Goal: Information Seeking & Learning: Learn about a topic

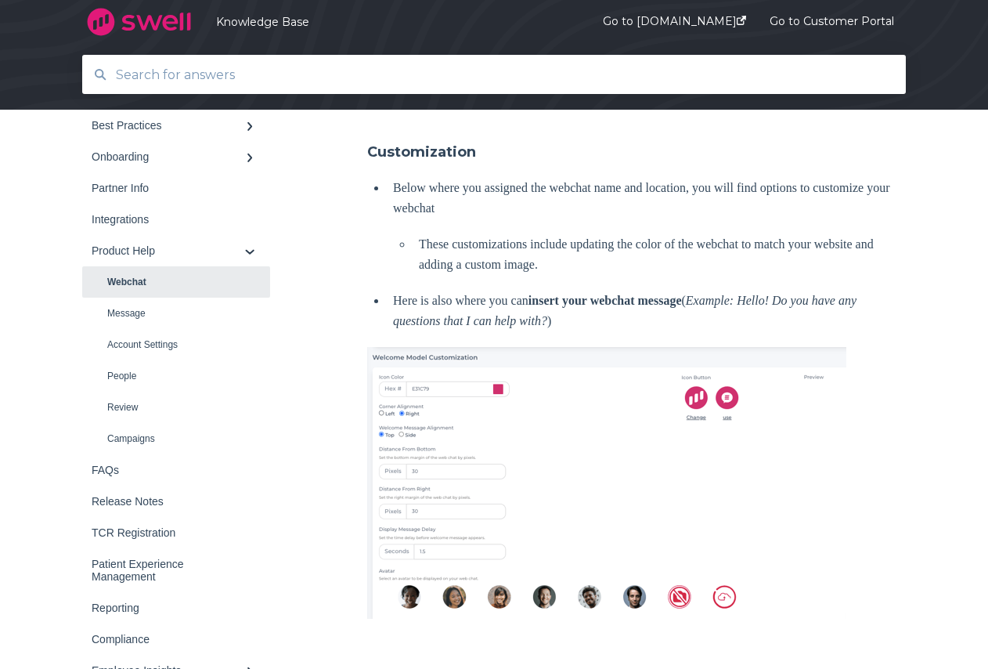
scroll to position [1018, 0]
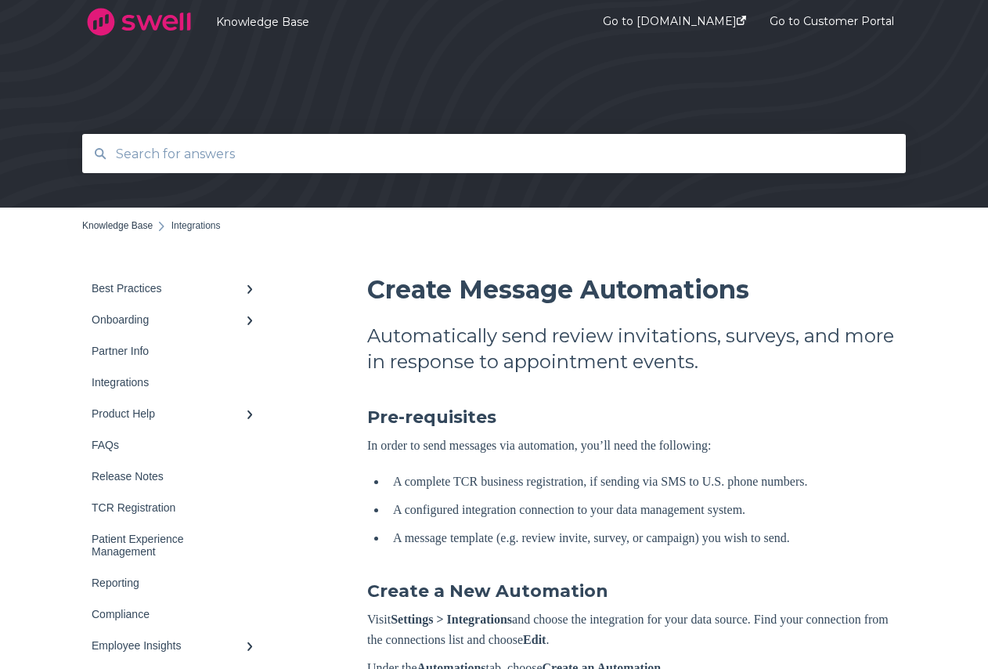
click at [213, 143] on input "text" at bounding box center [495, 154] width 776 height 34
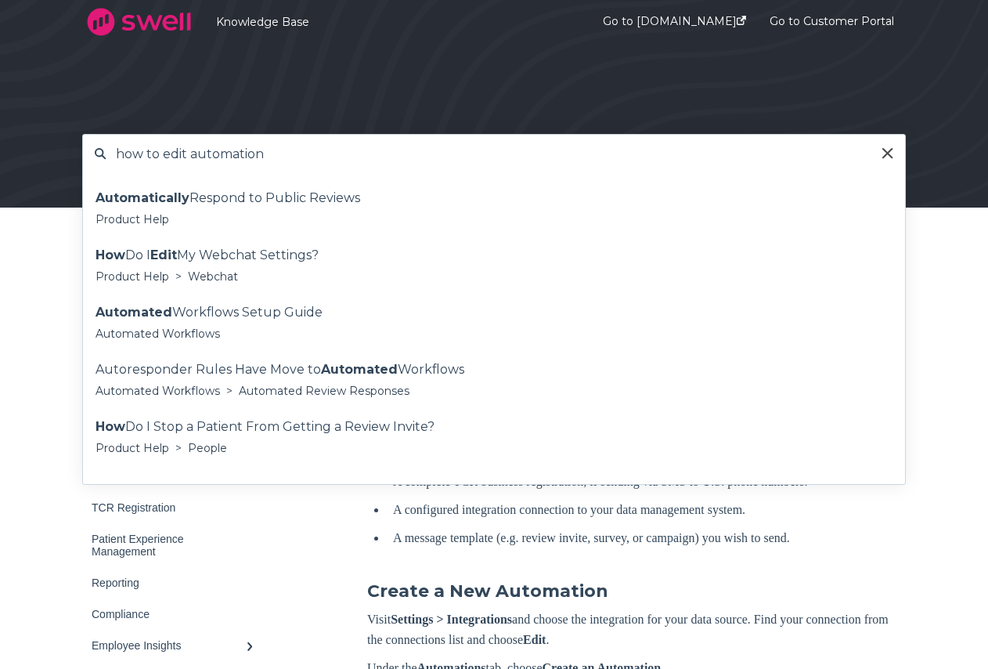
type input "how to edit automation"
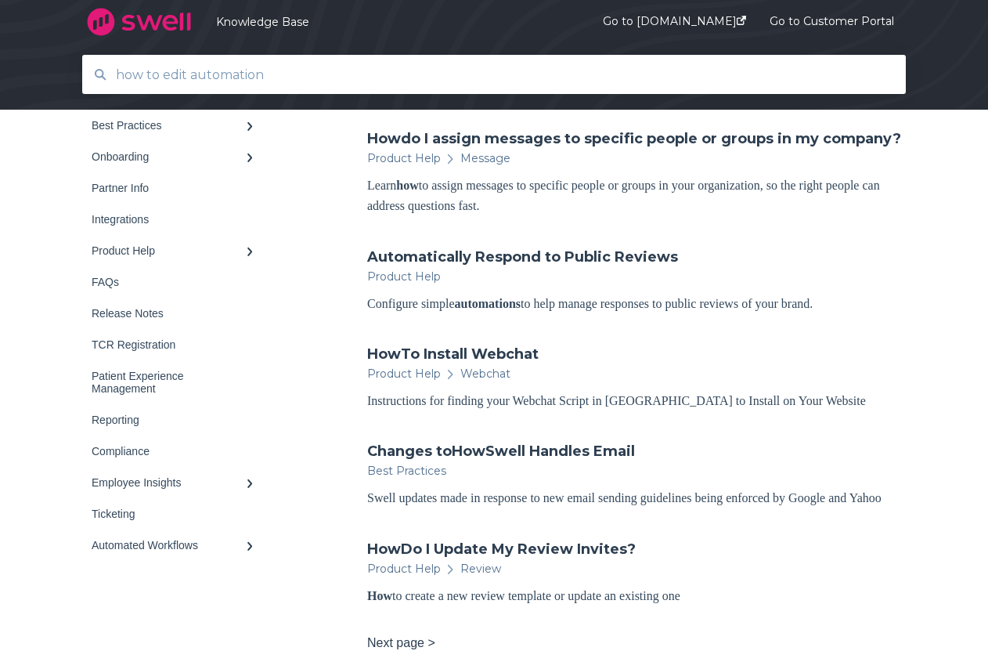
scroll to position [783, 0]
